Goal: Use online tool/utility: Utilize a website feature to perform a specific function

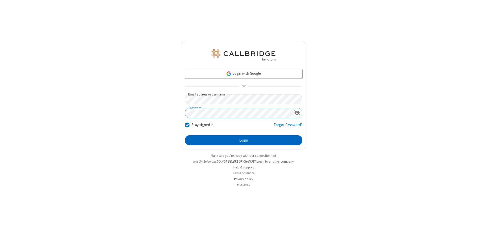
click at [243, 140] on button "Login" at bounding box center [243, 140] width 117 height 10
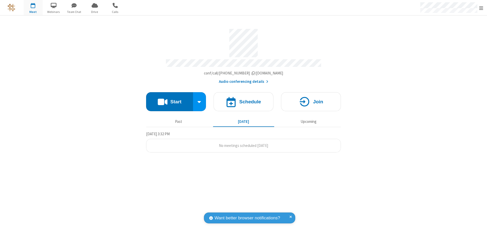
click at [169, 99] on button "Start" at bounding box center [169, 101] width 47 height 19
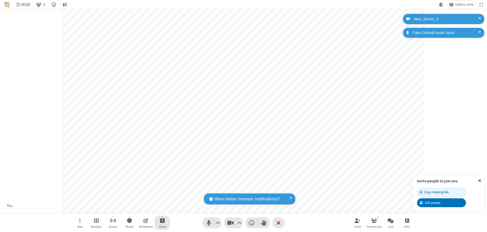
click at [162, 220] on span "Start sharing" at bounding box center [162, 220] width 5 height 6
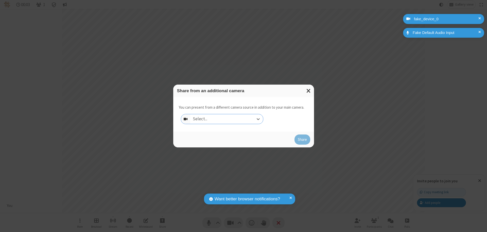
click at [226, 119] on div "Select..." at bounding box center [226, 119] width 73 height 10
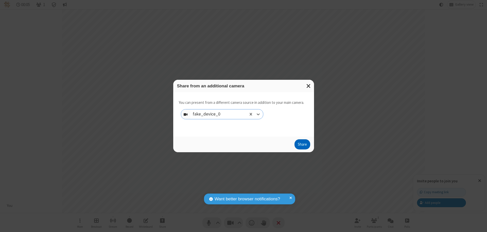
click at [302, 145] on button "Share" at bounding box center [302, 144] width 16 height 10
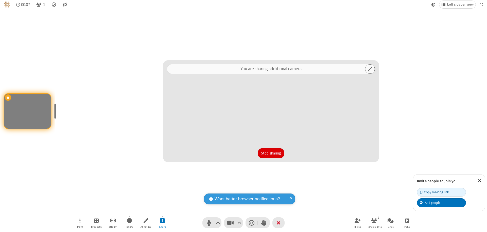
click at [271, 153] on button "Stop sharing" at bounding box center [270, 153] width 27 height 10
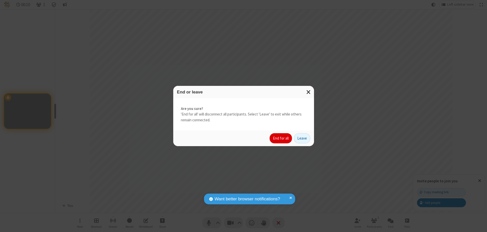
click at [281, 138] on button "End for all" at bounding box center [280, 138] width 22 height 10
